Goal: Check status: Check status

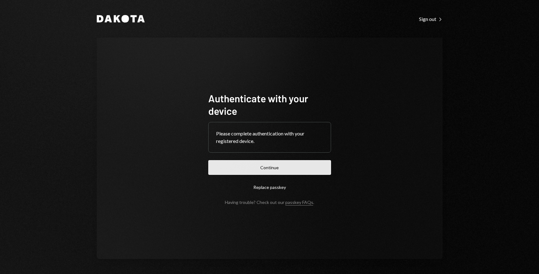
click at [267, 171] on button "Continue" at bounding box center [269, 167] width 123 height 15
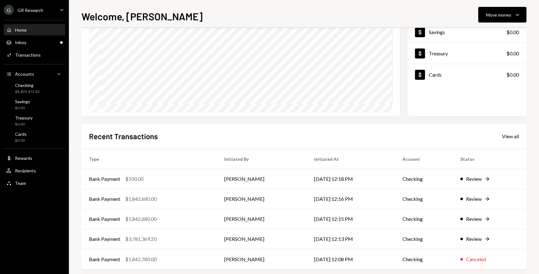
scroll to position [73, 0]
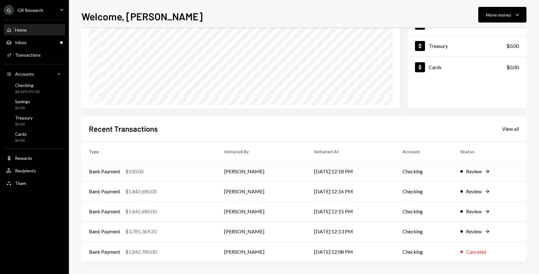
click at [490, 170] on icon "Right Arrow" at bounding box center [487, 172] width 6 height 6
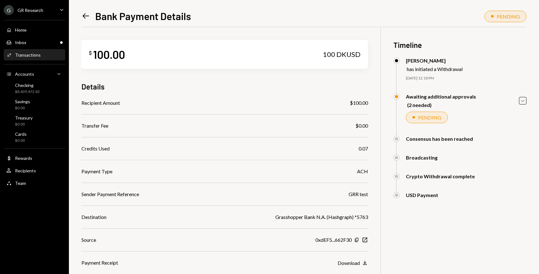
scroll to position [47, 0]
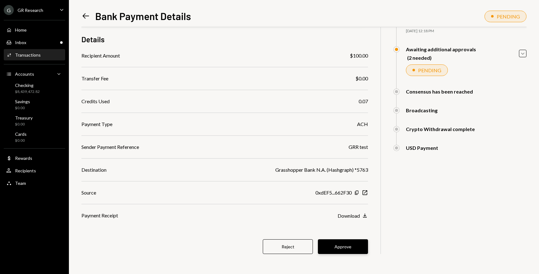
click at [355, 244] on button "Approve" at bounding box center [343, 247] width 50 height 15
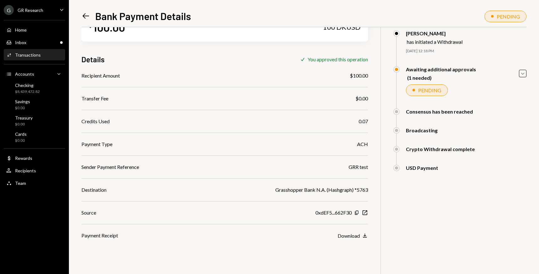
click at [89, 16] on icon "Left Arrow" at bounding box center [85, 16] width 9 height 9
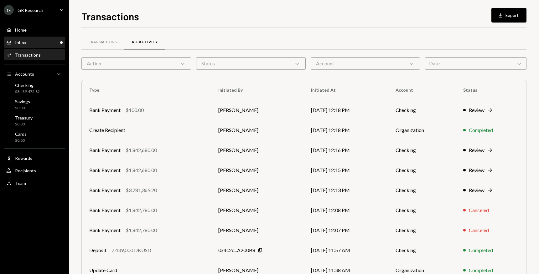
click at [32, 40] on div "Inbox Inbox" at bounding box center [34, 43] width 56 height 6
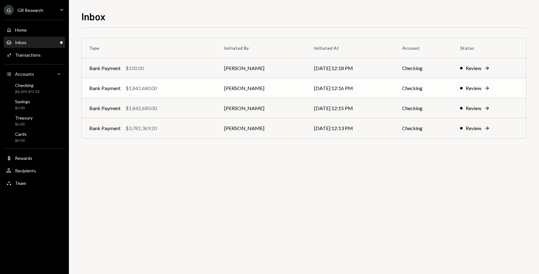
click at [488, 87] on icon "Right Arrow" at bounding box center [487, 88] width 6 height 6
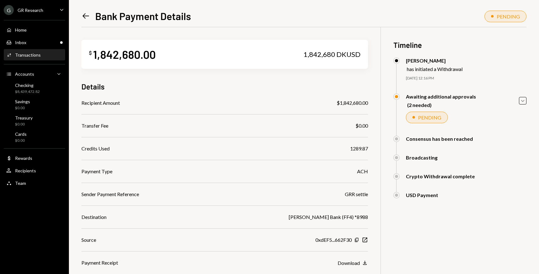
scroll to position [47, 0]
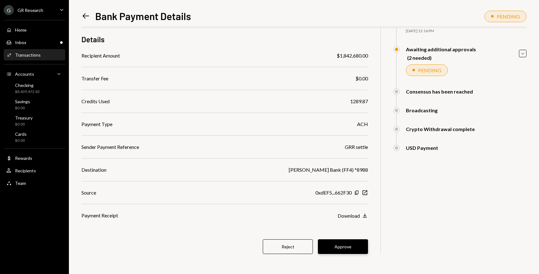
click at [350, 243] on button "Approve" at bounding box center [343, 247] width 50 height 15
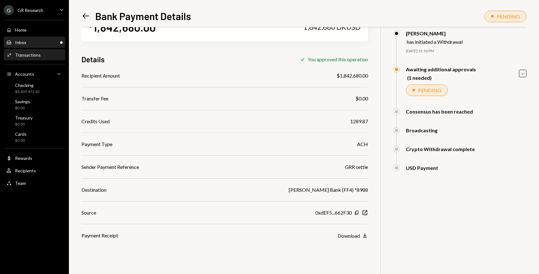
click at [25, 40] on div "Inbox" at bounding box center [20, 42] width 11 height 5
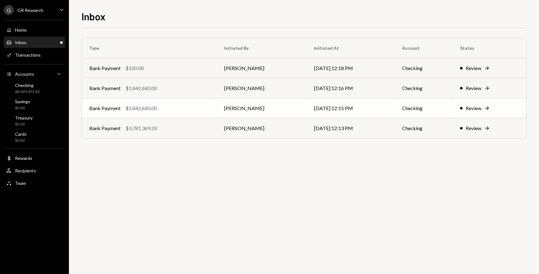
click at [490, 107] on icon "Right Arrow" at bounding box center [487, 108] width 6 height 6
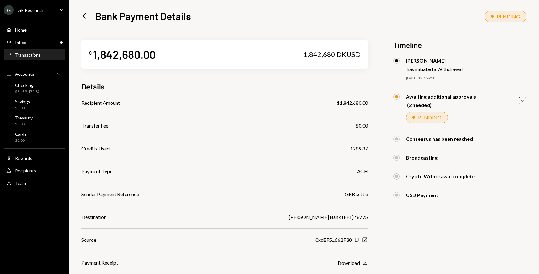
scroll to position [47, 0]
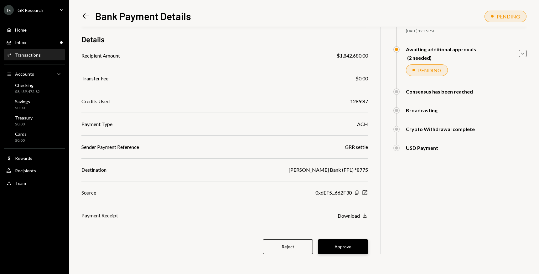
click at [339, 246] on button "Approve" at bounding box center [343, 247] width 50 height 15
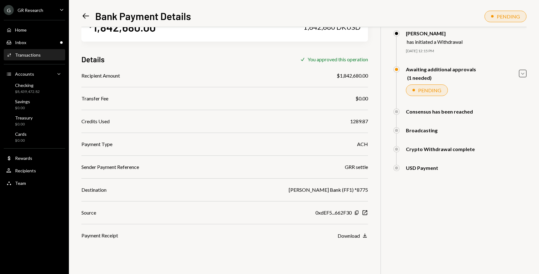
scroll to position [27, 0]
click at [28, 40] on div "Inbox Inbox" at bounding box center [34, 43] width 56 height 6
